Goal: Use online tool/utility: Utilize a website feature to perform a specific function

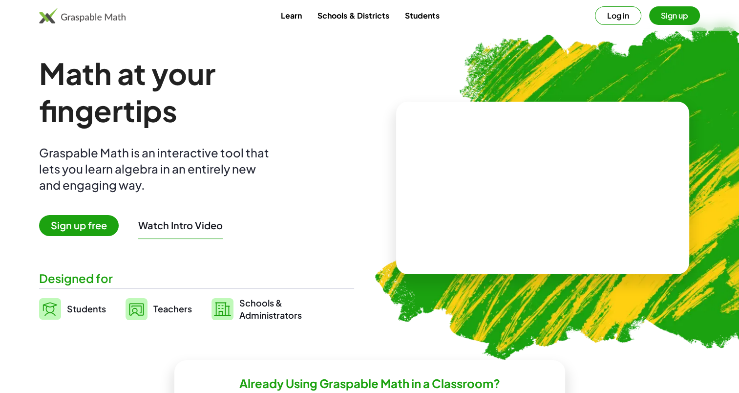
click at [620, 16] on div at bounding box center [633, 90] width 191 height 161
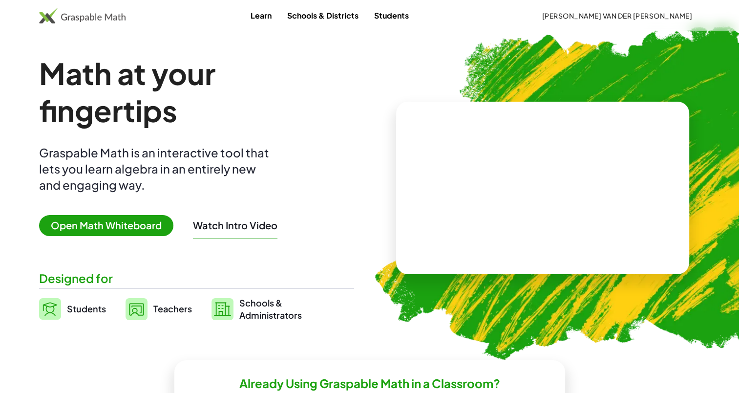
click at [121, 227] on span "Open Math Whiteboard" at bounding box center [106, 225] width 134 height 21
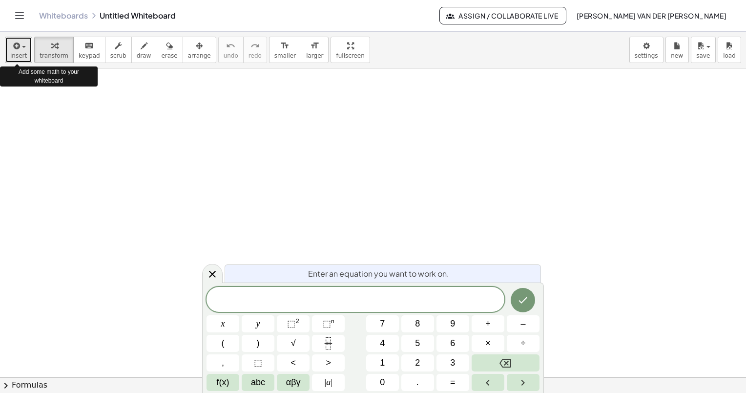
click at [9, 49] on button "insert" at bounding box center [18, 50] width 27 height 26
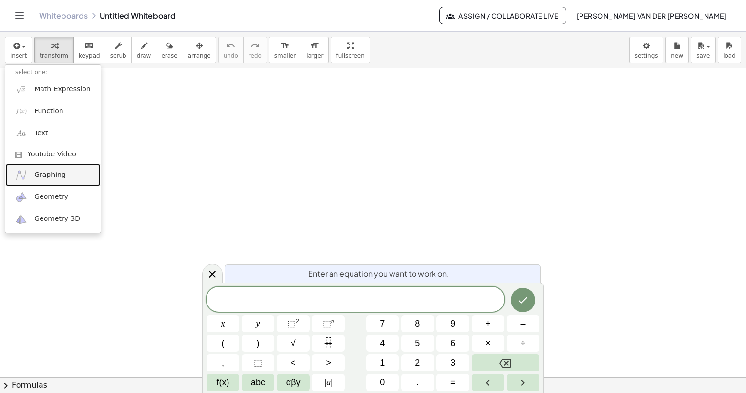
click at [58, 177] on span "Graphing" at bounding box center [50, 175] width 32 height 10
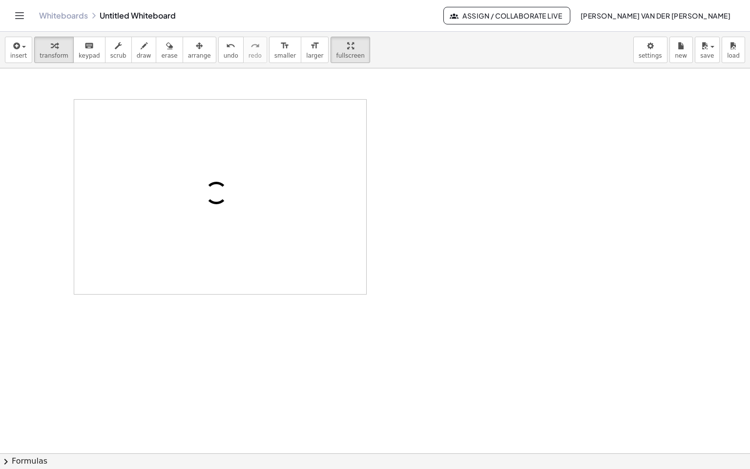
drag, startPoint x: 330, startPoint y: 47, endPoint x: 332, endPoint y: 98, distance: 50.8
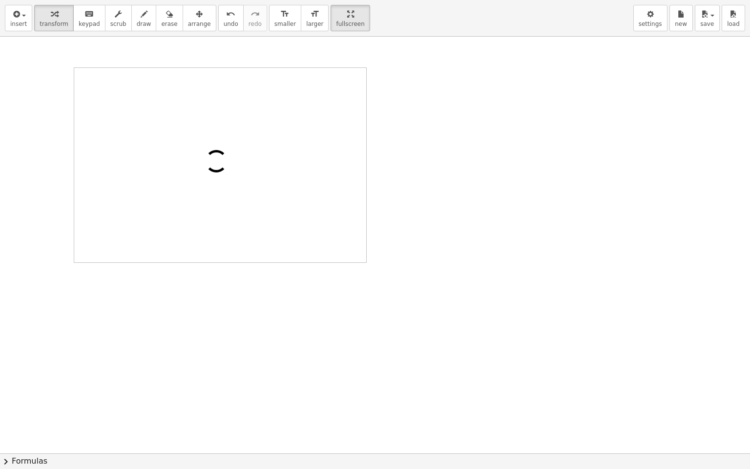
click at [332, 98] on div "insert select one: Math Expression Function Text Youtube Video Graphing Geometr…" at bounding box center [375, 234] width 750 height 469
click at [352, 84] on img "Settings" at bounding box center [353, 82] width 12 height 12
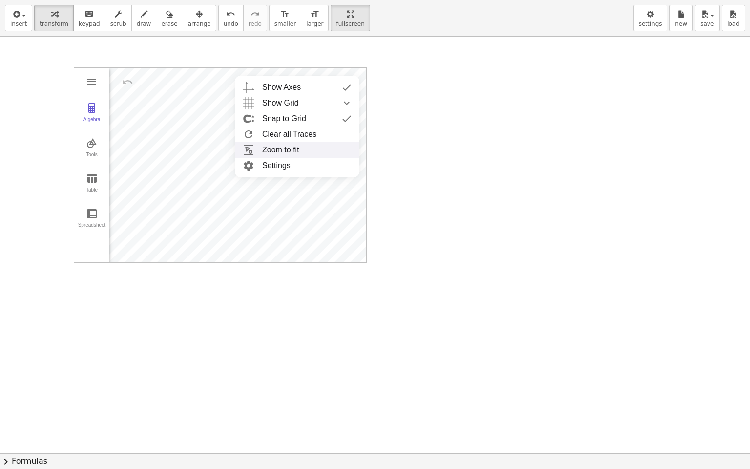
click at [328, 147] on li "Zoom to fit" at bounding box center [297, 150] width 125 height 16
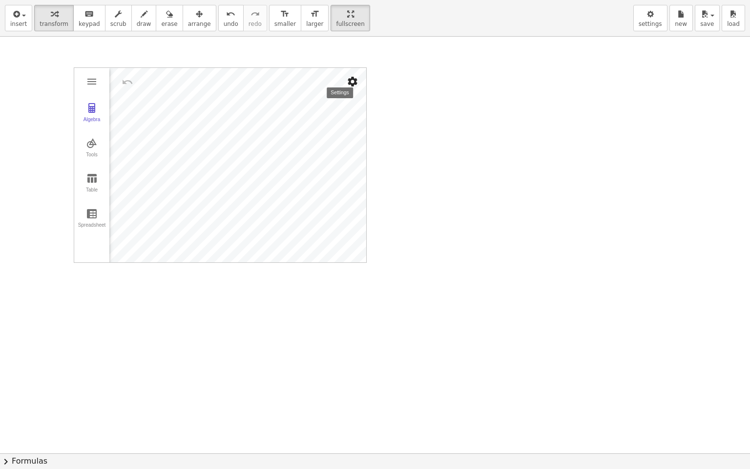
click at [353, 80] on img "Settings" at bounding box center [353, 82] width 12 height 12
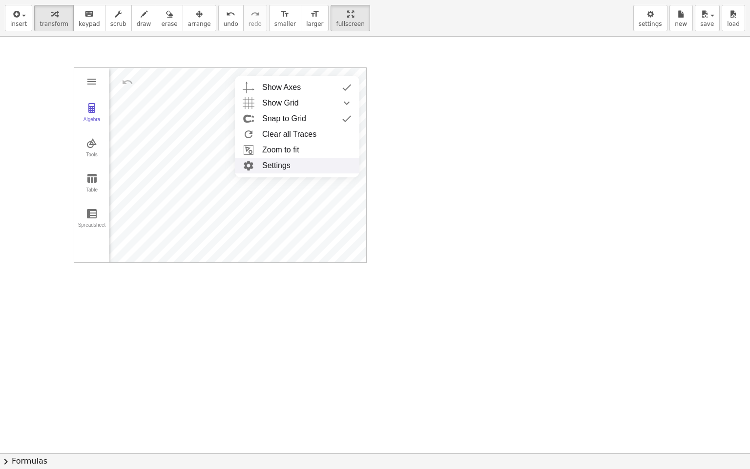
click at [319, 167] on li "Settings" at bounding box center [297, 166] width 125 height 16
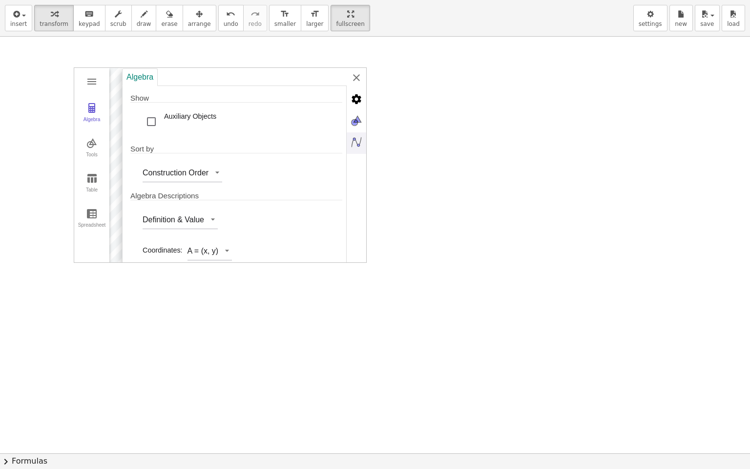
click at [358, 144] on img "Algebra" at bounding box center [357, 142] width 20 height 20
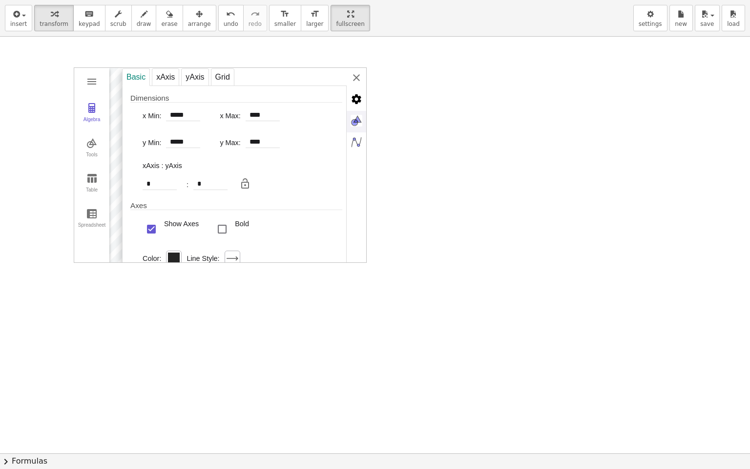
click at [354, 121] on img "Graphics" at bounding box center [357, 121] width 20 height 20
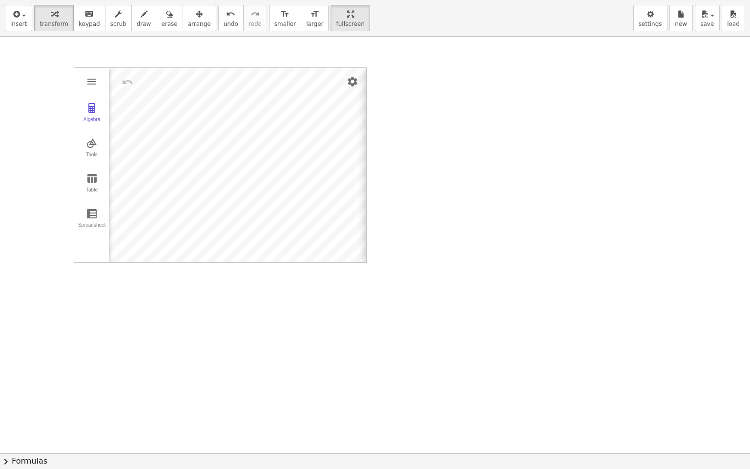
click at [366, 77] on div "Basic xAxis yAxis Grid Dimensions x Min: ***** x Max: **** y Min: ***** y Max: …" at bounding box center [488, 165] width 244 height 195
click at [82, 21] on span "keypad" at bounding box center [89, 24] width 21 height 7
drag, startPoint x: 55, startPoint y: 56, endPoint x: 101, endPoint y: 86, distance: 55.0
click at [101, 86] on div "Algebra Tools Table Spreadsheet GeoGebra Graphing Calculator Basic Tools Move P…" at bounding box center [375, 453] width 750 height 833
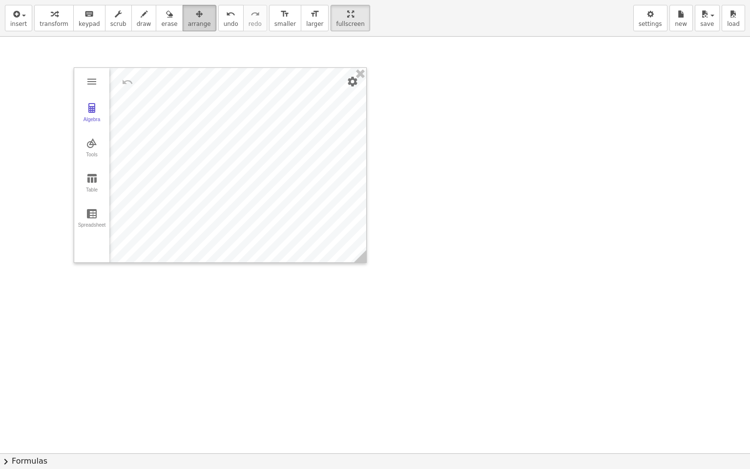
click at [188, 14] on div "button" at bounding box center [199, 14] width 23 height 12
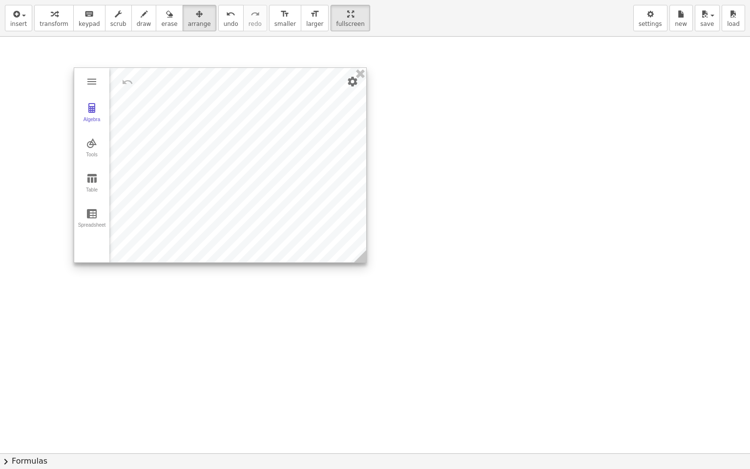
click at [101, 73] on div "Algebra Tools Table Spreadsheet" at bounding box center [91, 165] width 35 height 194
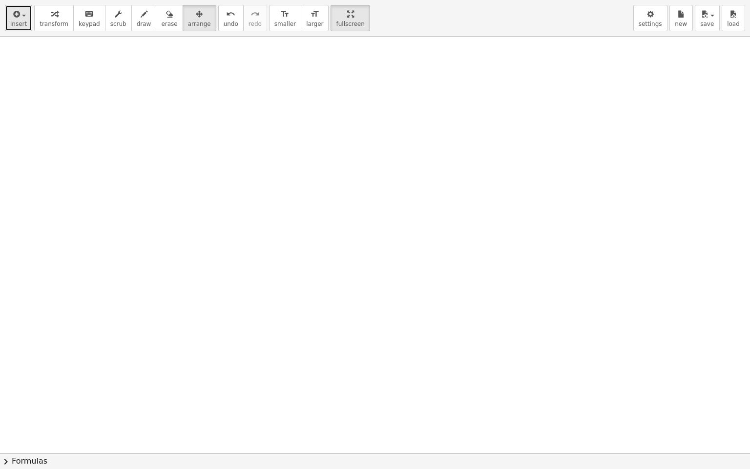
click at [21, 27] on span "insert" at bounding box center [18, 24] width 17 height 7
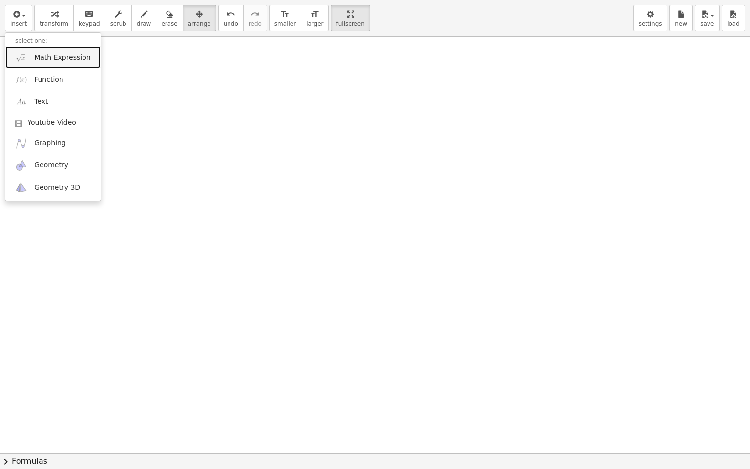
click at [61, 59] on span "Math Expression" at bounding box center [62, 58] width 56 height 10
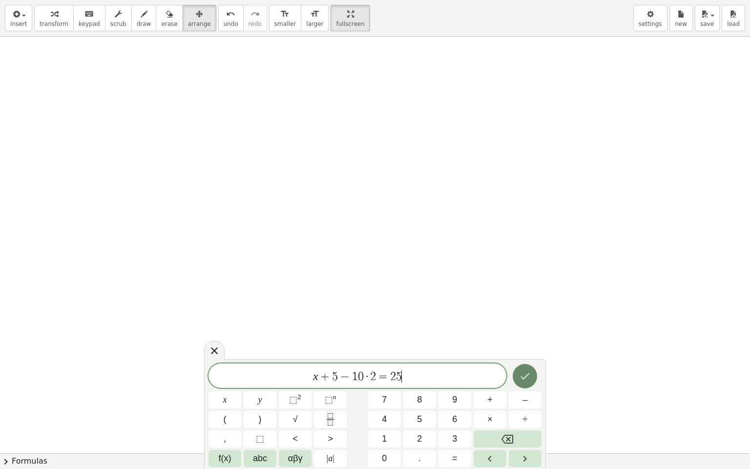
click at [528, 369] on button "Done" at bounding box center [525, 376] width 24 height 24
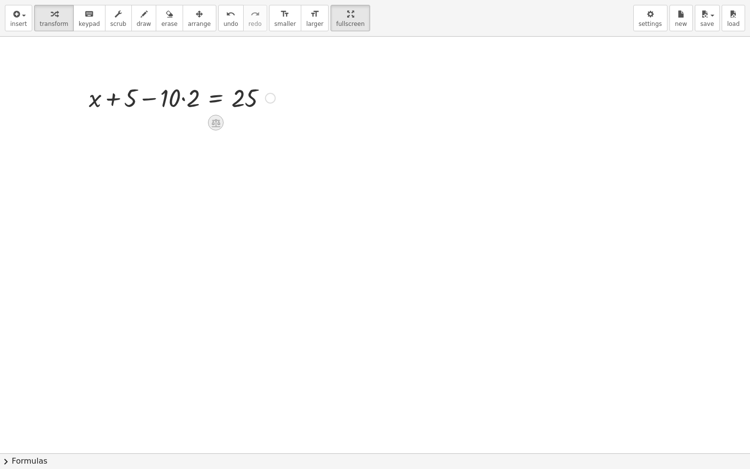
click at [215, 124] on icon at bounding box center [216, 123] width 9 height 8
click at [216, 124] on span "×" at bounding box center [216, 123] width 6 height 14
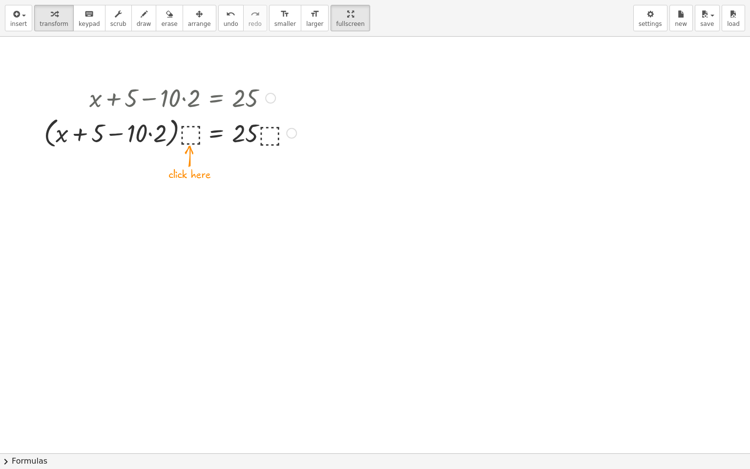
click at [188, 131] on div at bounding box center [170, 132] width 262 height 37
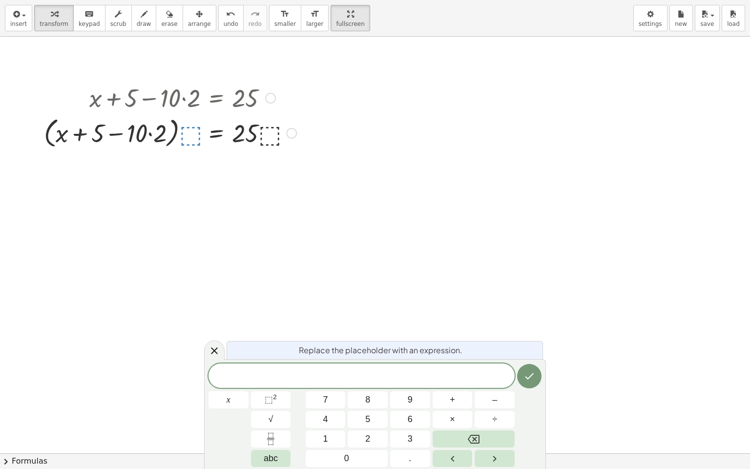
click at [293, 132] on div at bounding box center [291, 133] width 11 height 11
click at [235, 165] on div at bounding box center [375, 453] width 750 height 833
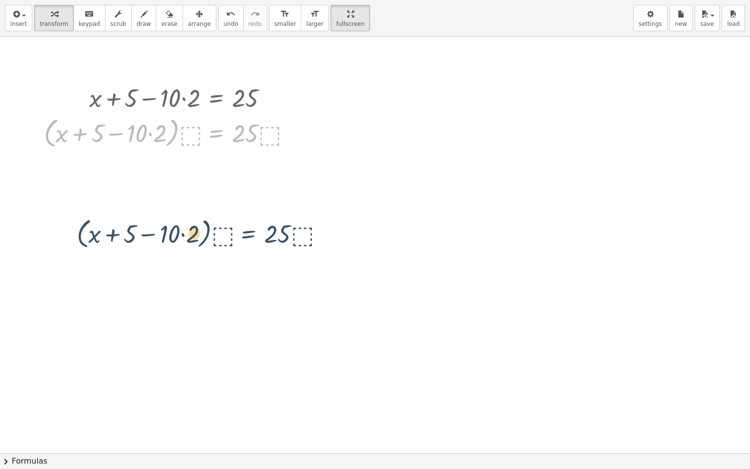
drag, startPoint x: 226, startPoint y: 135, endPoint x: 260, endPoint y: 237, distance: 107.7
click at [260, 237] on div "+ x + 5 − · 10 · 2 = 25 · ( + x + 5 − · 10 · 2 ) · ⬚ = · 25 · ⬚ + x + 5 − · 10 …" at bounding box center [375, 453] width 750 height 833
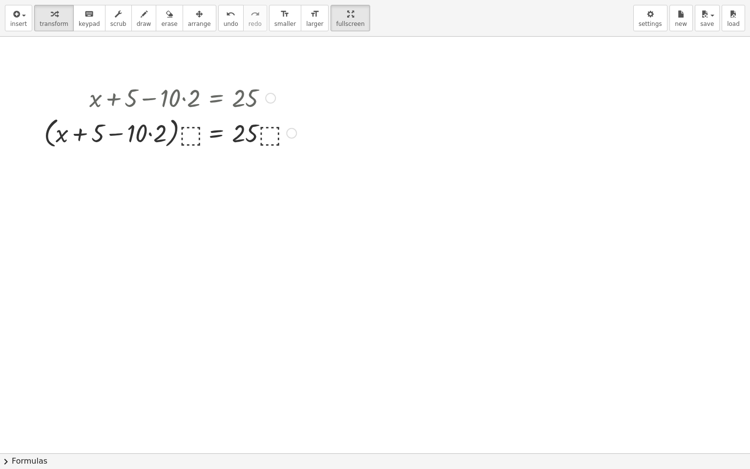
click at [240, 141] on div at bounding box center [170, 132] width 262 height 37
drag, startPoint x: 319, startPoint y: 131, endPoint x: 312, endPoint y: 120, distance: 12.7
click at [312, 120] on div at bounding box center [375, 453] width 750 height 833
click at [192, 23] on button "arrange" at bounding box center [200, 18] width 34 height 26
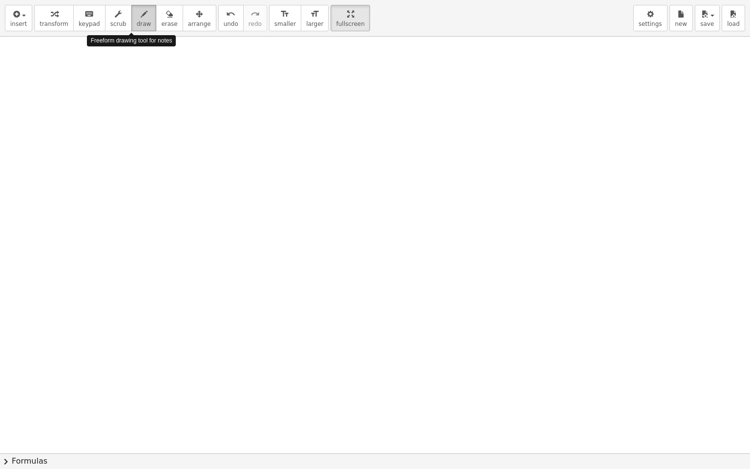
click at [141, 18] on icon "button" at bounding box center [144, 14] width 7 height 12
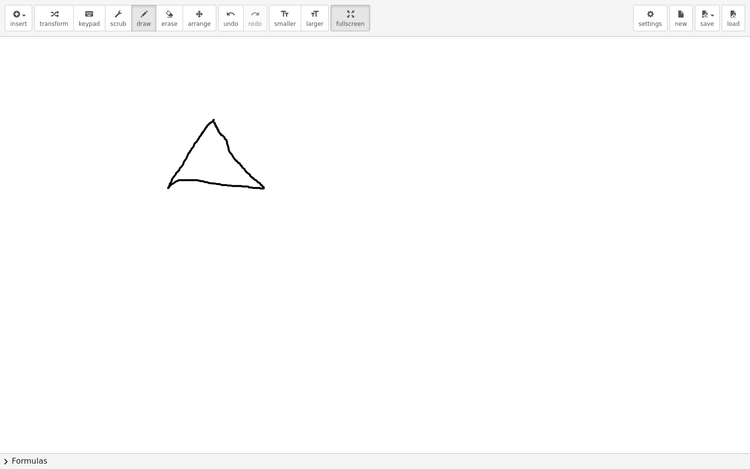
drag, startPoint x: 214, startPoint y: 120, endPoint x: 215, endPoint y: 127, distance: 7.4
click at [215, 127] on div at bounding box center [375, 453] width 750 height 833
click at [162, 17] on button "erase" at bounding box center [169, 18] width 27 height 26
click at [215, 122] on div at bounding box center [375, 453] width 750 height 833
drag, startPoint x: 212, startPoint y: 123, endPoint x: 209, endPoint y: 132, distance: 9.9
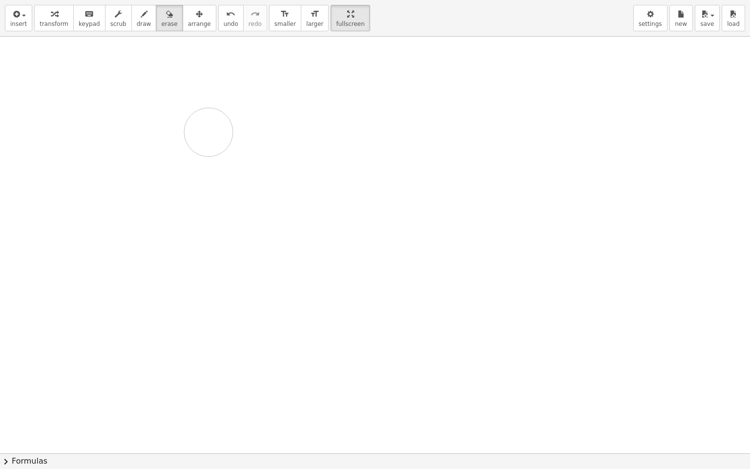
click at [209, 132] on div at bounding box center [375, 453] width 750 height 833
click at [183, 17] on button "arrange" at bounding box center [200, 18] width 34 height 26
click at [141, 13] on icon "button" at bounding box center [144, 14] width 7 height 12
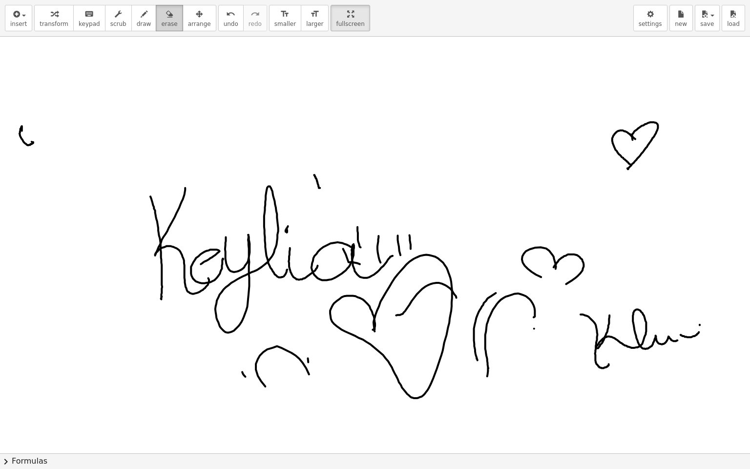
click at [166, 17] on icon "button" at bounding box center [169, 14] width 7 height 12
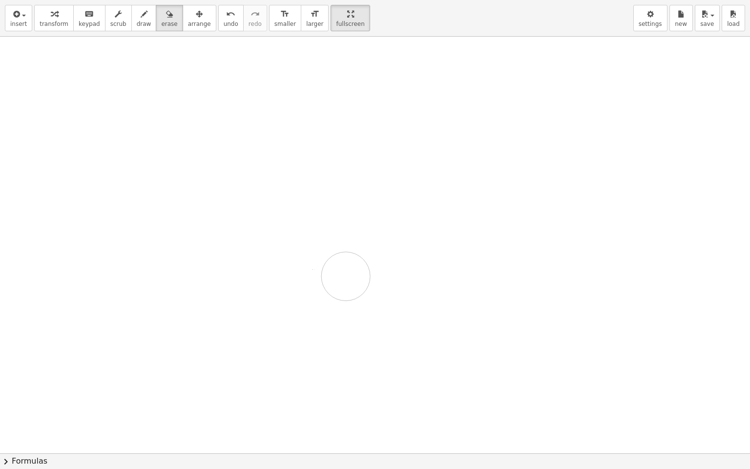
drag, startPoint x: 25, startPoint y: 137, endPoint x: 295, endPoint y: 272, distance: 301.9
click at [295, 272] on div at bounding box center [375, 453] width 750 height 833
click at [141, 17] on icon "button" at bounding box center [144, 14] width 7 height 12
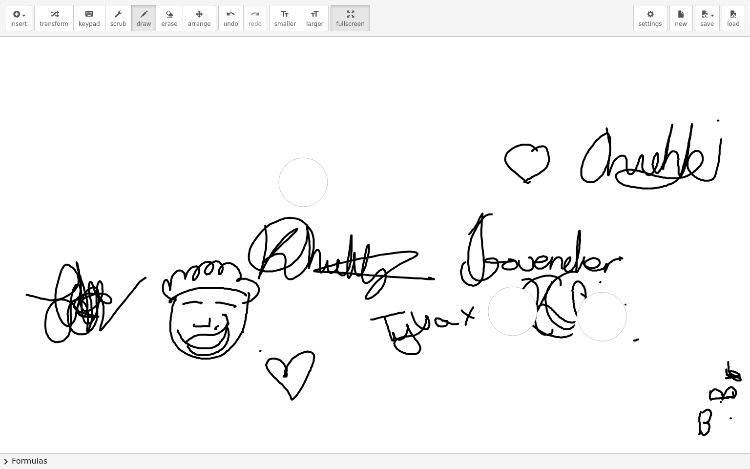
scroll to position [14, 0]
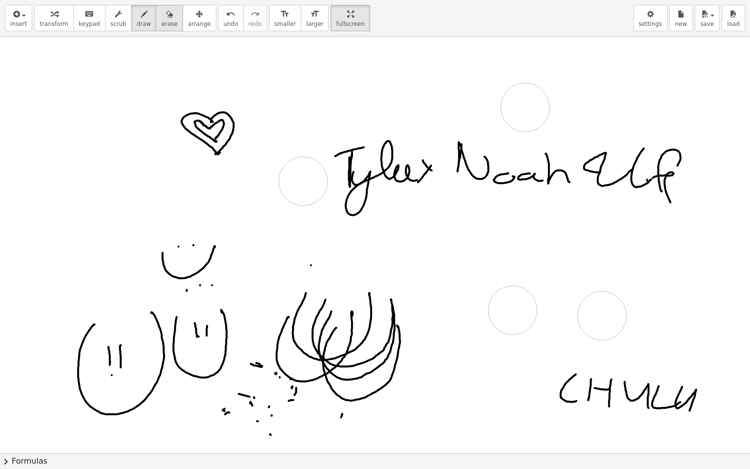
click at [161, 21] on span "erase" at bounding box center [169, 24] width 16 height 7
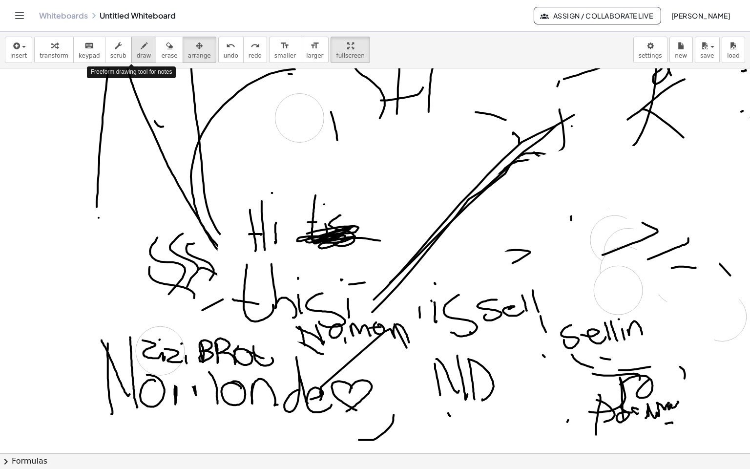
scroll to position [148, 0]
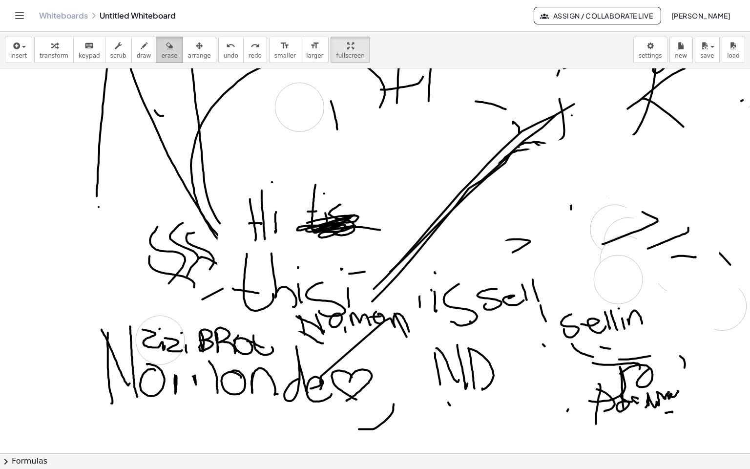
click at [161, 52] on span "erase" at bounding box center [169, 55] width 16 height 7
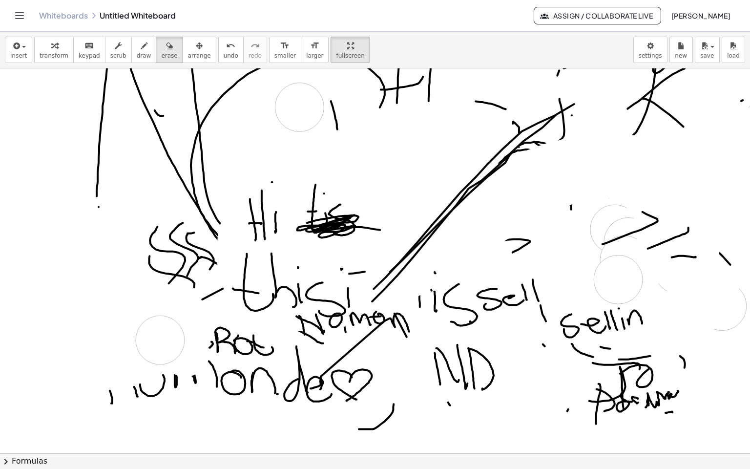
click at [750, 32] on div "insert select one: Math Expression Function Text Youtube Video Graphing Geometr…" at bounding box center [375, 50] width 750 height 37
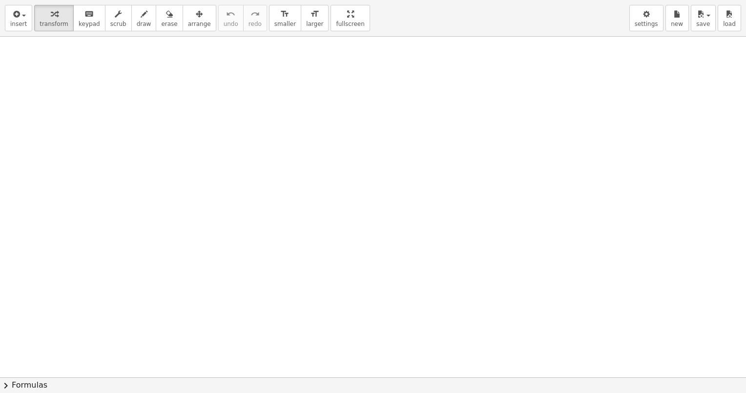
click at [318, 104] on div "insert select one: Math Expression Function Text Youtube Video Graphing Geometr…" at bounding box center [373, 196] width 746 height 393
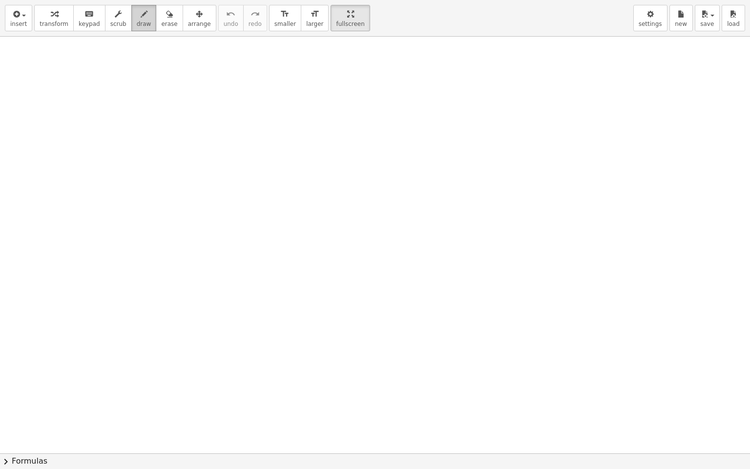
click at [137, 21] on span "draw" at bounding box center [144, 24] width 15 height 7
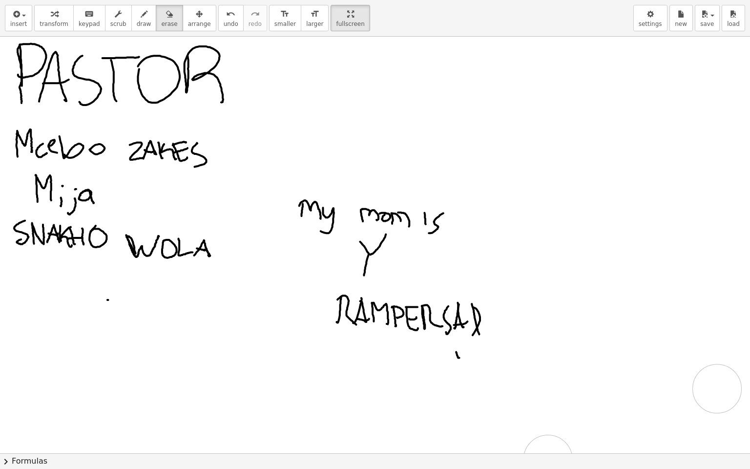
scroll to position [15, 0]
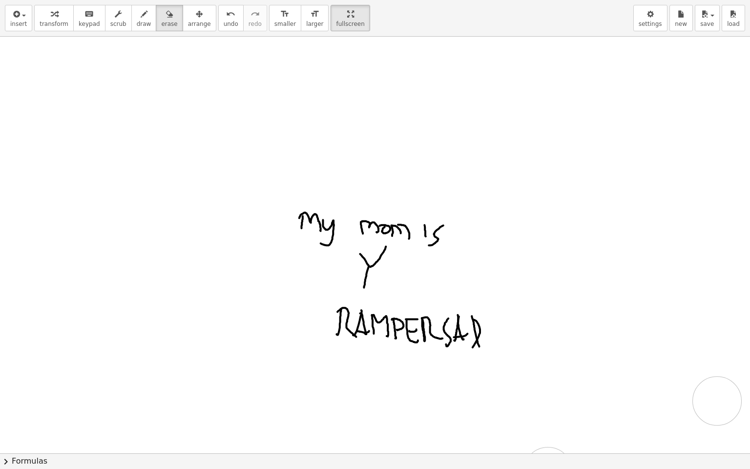
click at [127, 32] on div "insert select one: Math Expression Function Text Youtube Video Graphing Geometr…" at bounding box center [375, 18] width 750 height 37
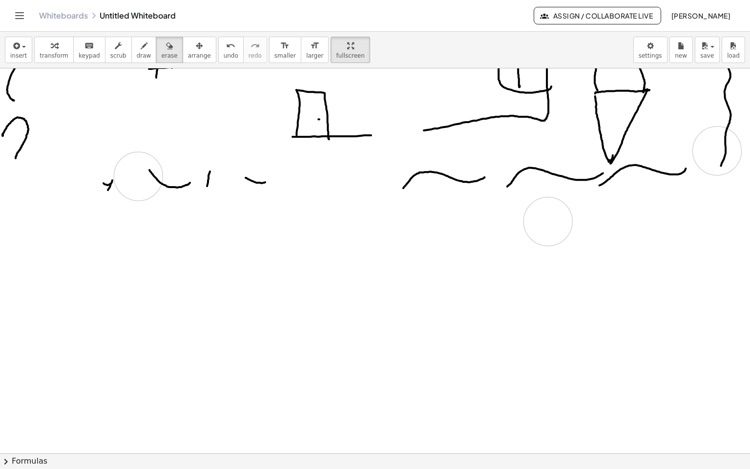
scroll to position [255, 0]
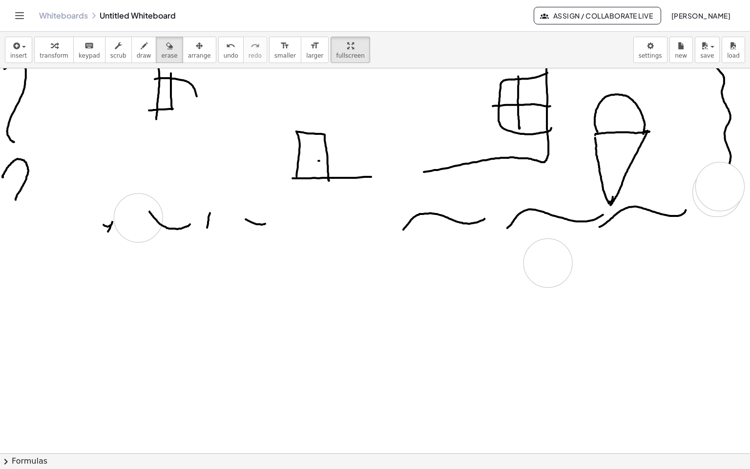
click at [720, 154] on div at bounding box center [376, 438] width 752 height 1251
click at [557, 182] on div at bounding box center [376, 438] width 752 height 1251
click at [558, 193] on div at bounding box center [376, 438] width 752 height 1251
click at [617, 32] on div "insert select one: Math Expression Function Text Youtube Video Graphing Geometr…" at bounding box center [375, 50] width 750 height 37
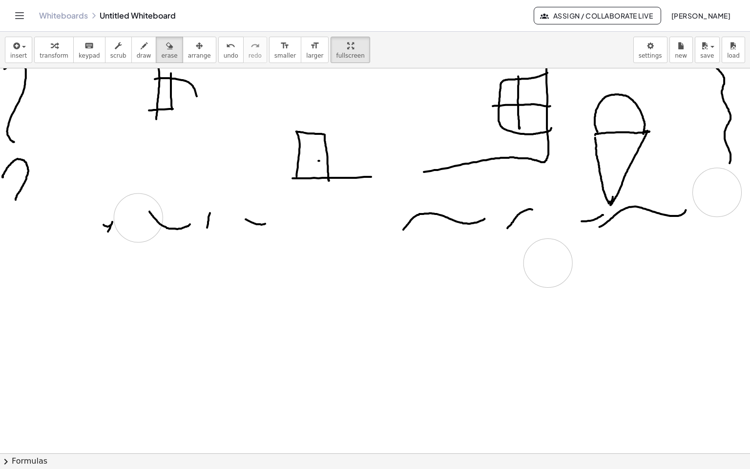
click at [617, 32] on div "insert select one: Math Expression Function Text Youtube Video Graphing Geometr…" at bounding box center [375, 50] width 750 height 37
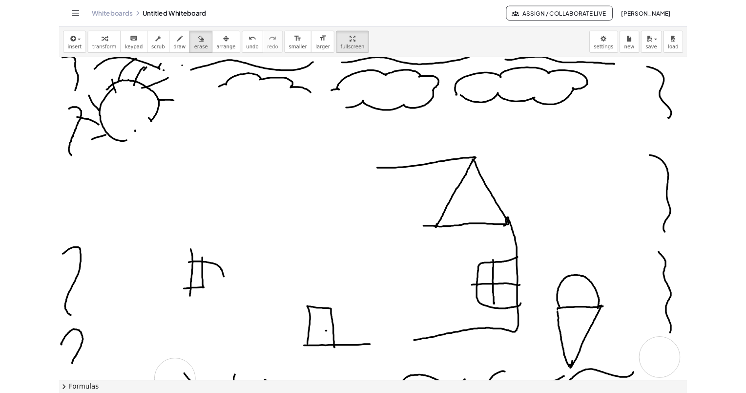
scroll to position [0, 0]
